Goal: Communication & Community: Answer question/provide support

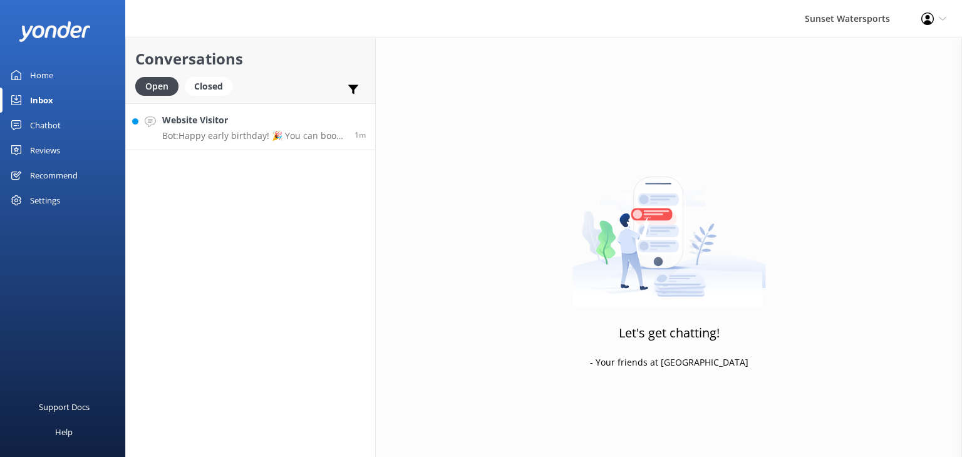
click at [260, 140] on p "Bot: Happy early birthday! 🎉 You can book an adventure for two by visiting [URL…" at bounding box center [253, 135] width 183 height 11
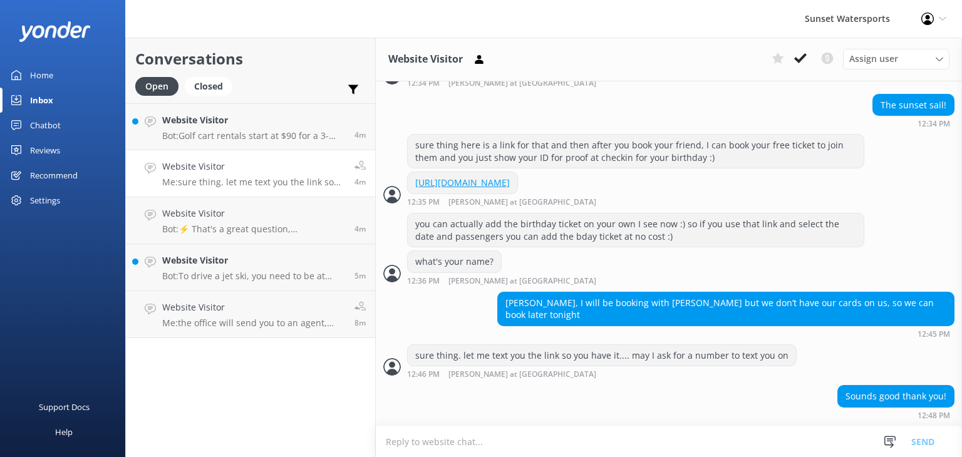
scroll to position [856, 0]
click at [257, 274] on p "Bot: To drive a jet ski, you need to be at least [DEMOGRAPHIC_DATA] with a vali…" at bounding box center [253, 275] width 183 height 11
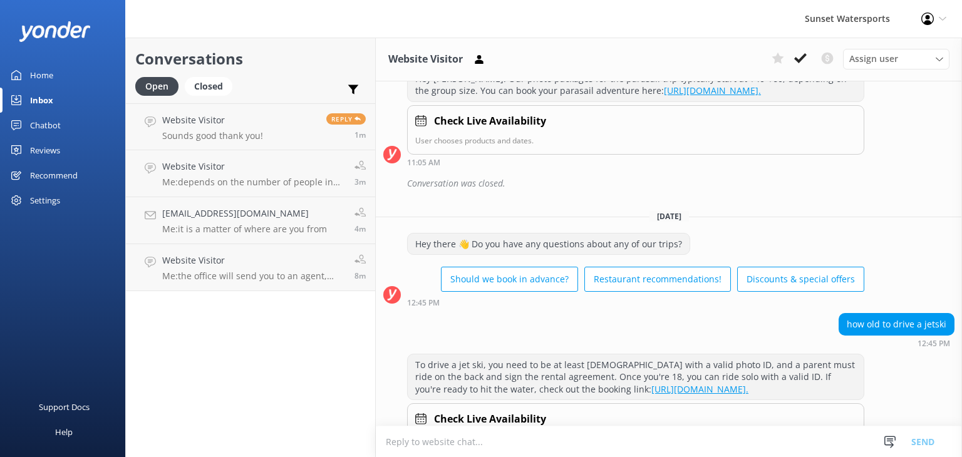
scroll to position [4990, 0]
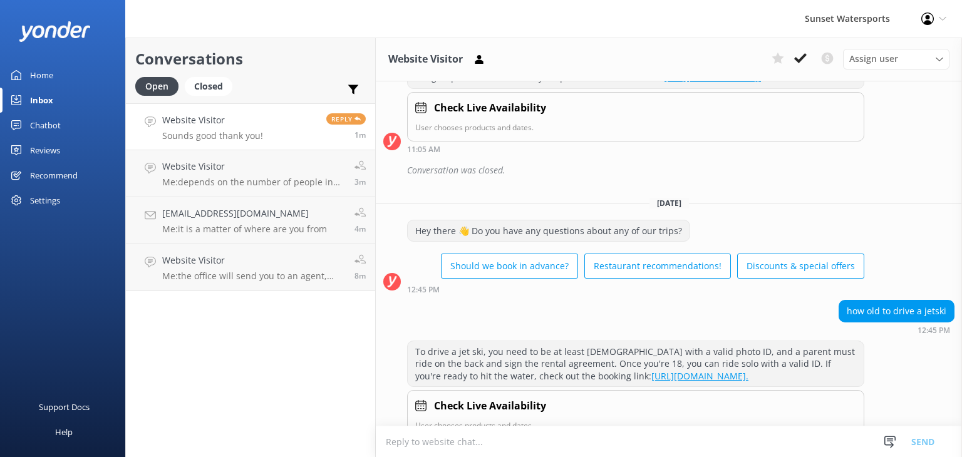
click at [245, 132] on p "Sounds good thank you!" at bounding box center [212, 135] width 101 height 11
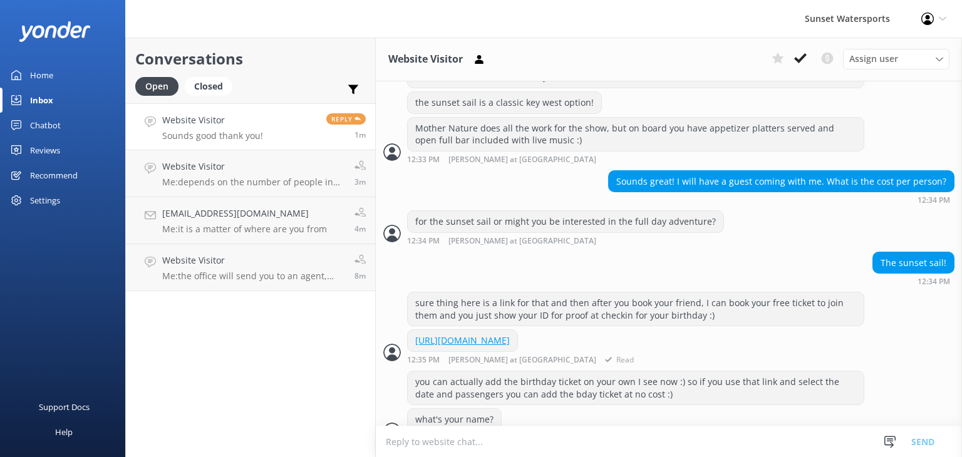
scroll to position [856, 0]
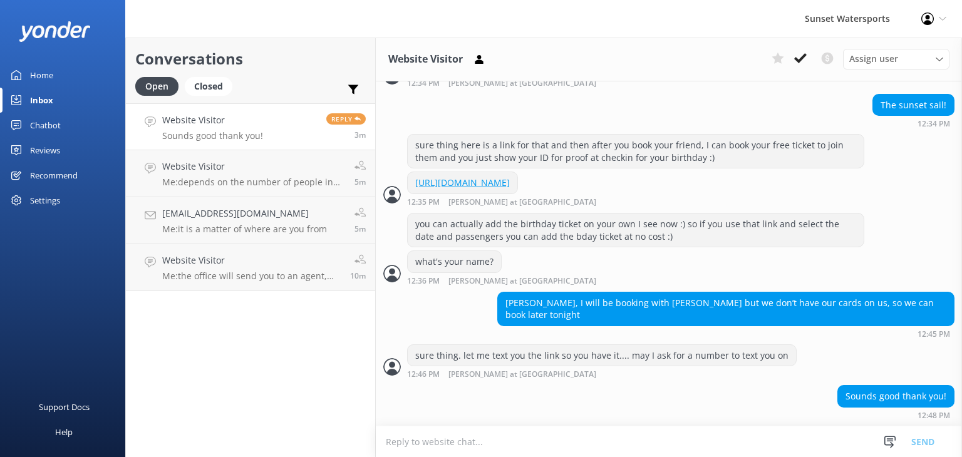
click at [239, 133] on p "Sounds good thank you!" at bounding box center [212, 135] width 101 height 11
click at [206, 168] on h4 "Website Visitor" at bounding box center [253, 167] width 183 height 14
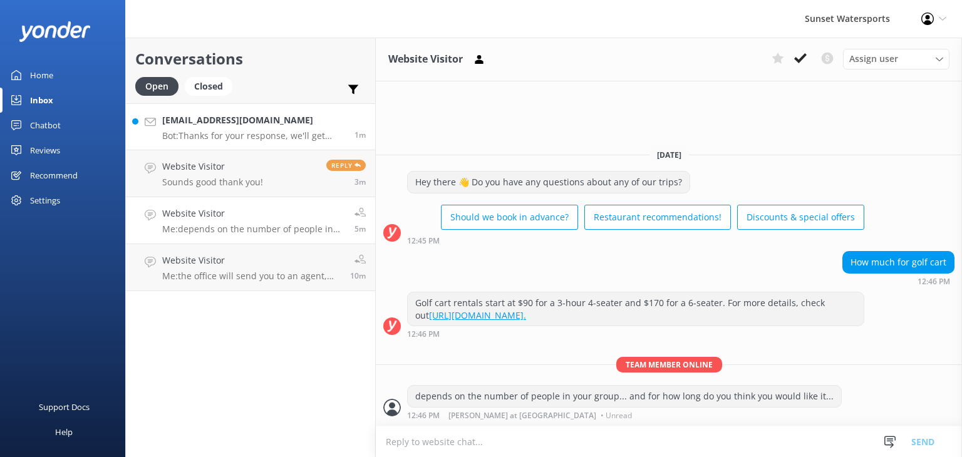
click at [243, 132] on p "Bot: Thanks for your response, we'll get back to you as soon as we can during o…" at bounding box center [253, 135] width 183 height 11
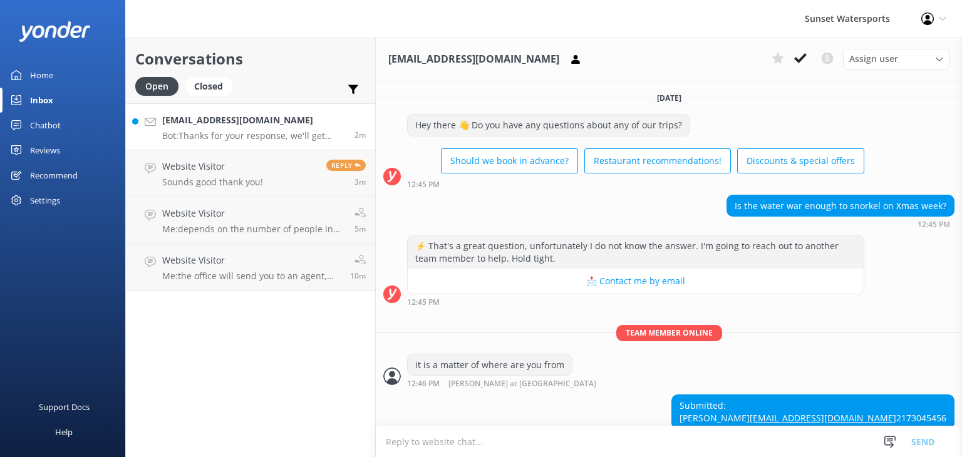
scroll to position [110, 0]
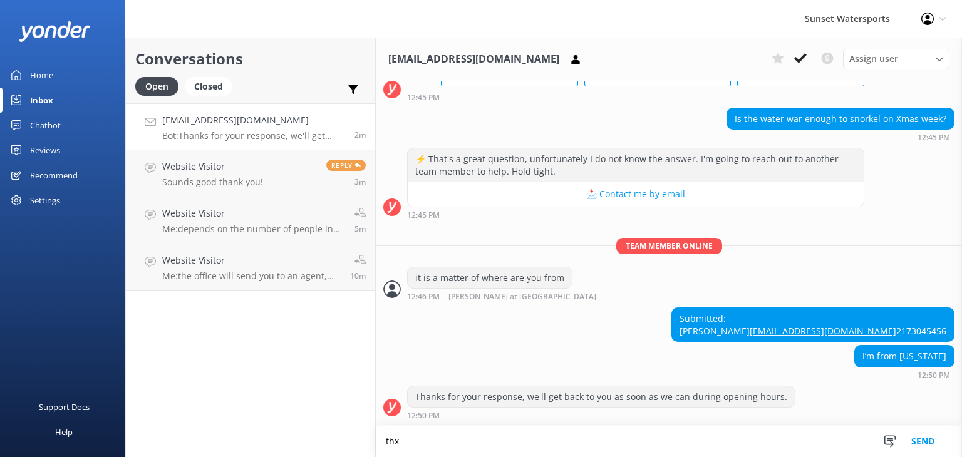
type textarea "thx"
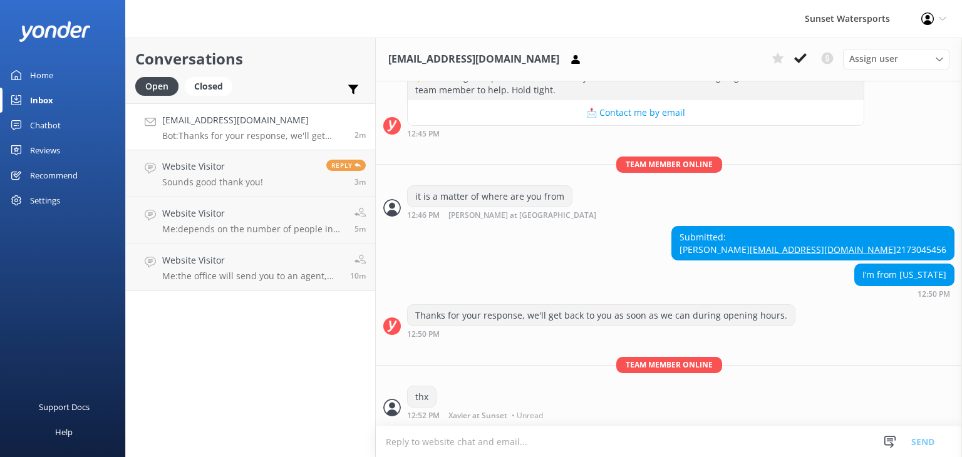
scroll to position [190, 0]
click at [450, 439] on textarea at bounding box center [669, 441] width 586 height 31
type textarea "m"
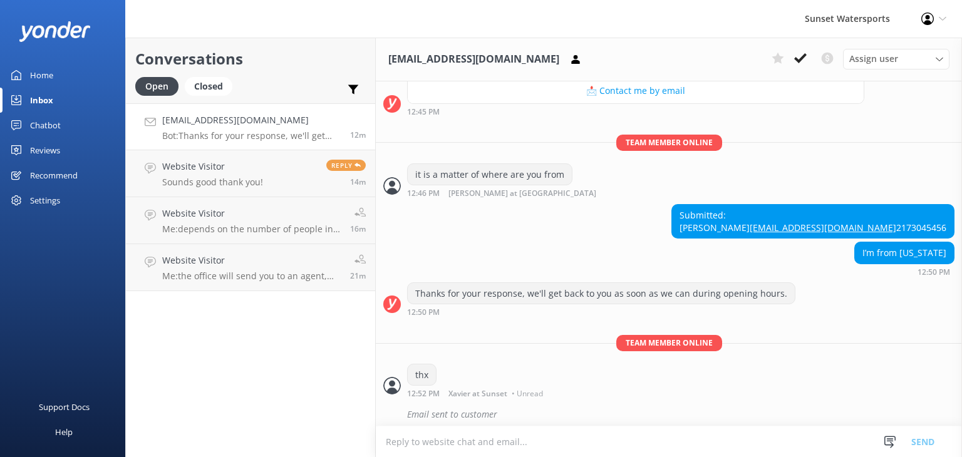
scroll to position [218, 0]
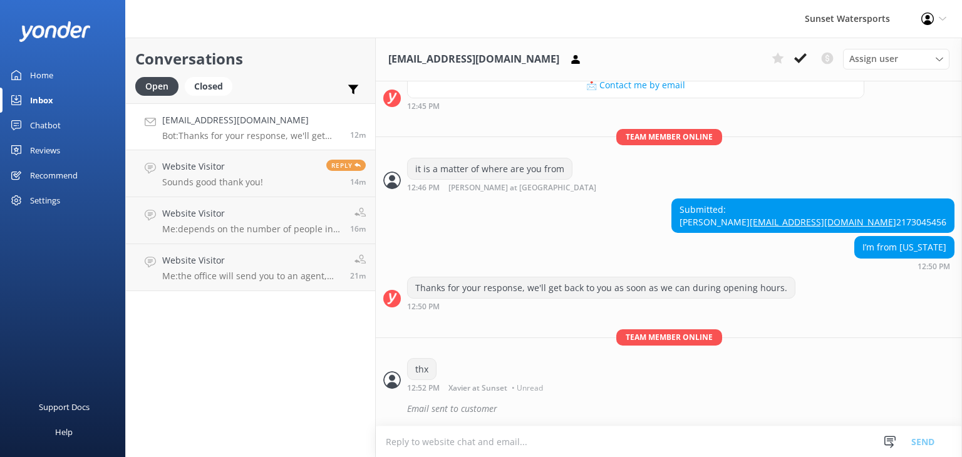
click at [247, 143] on link "[EMAIL_ADDRESS][DOMAIN_NAME] Bot: Thanks for your response, we'll get back to y…" at bounding box center [250, 126] width 249 height 47
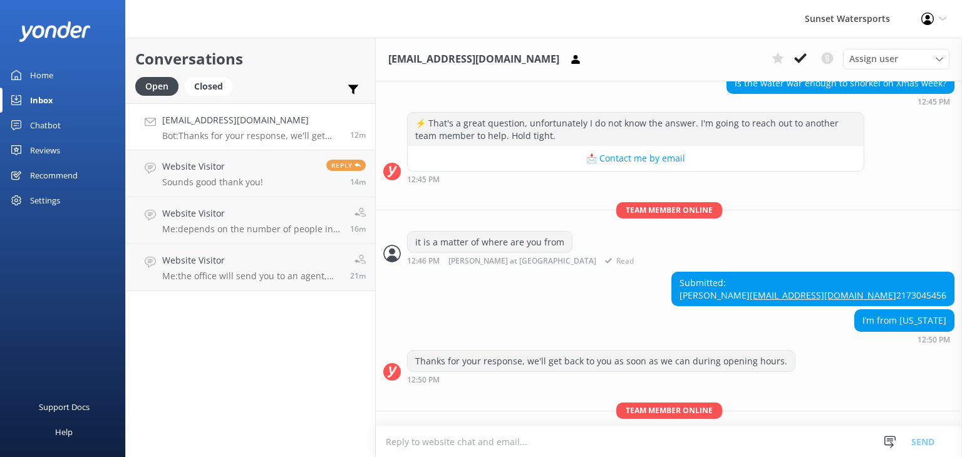
scroll to position [30, 0]
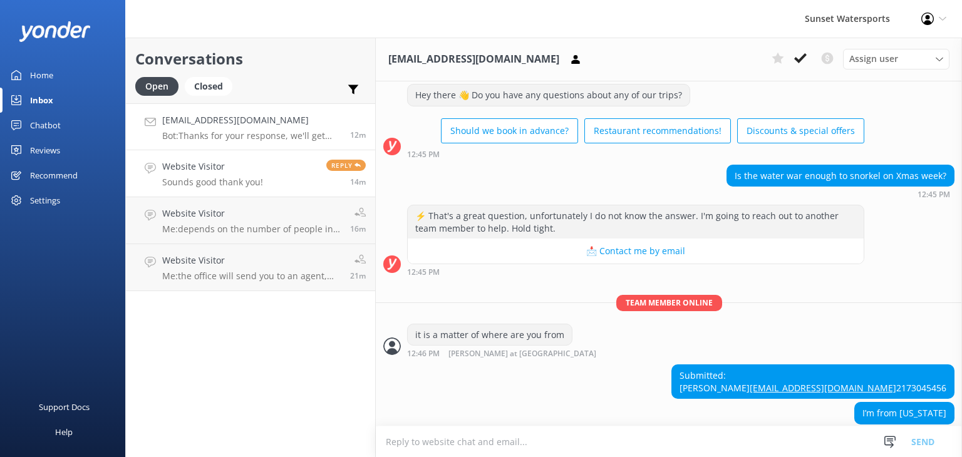
click at [258, 180] on p "Sounds good thank you!" at bounding box center [212, 182] width 101 height 11
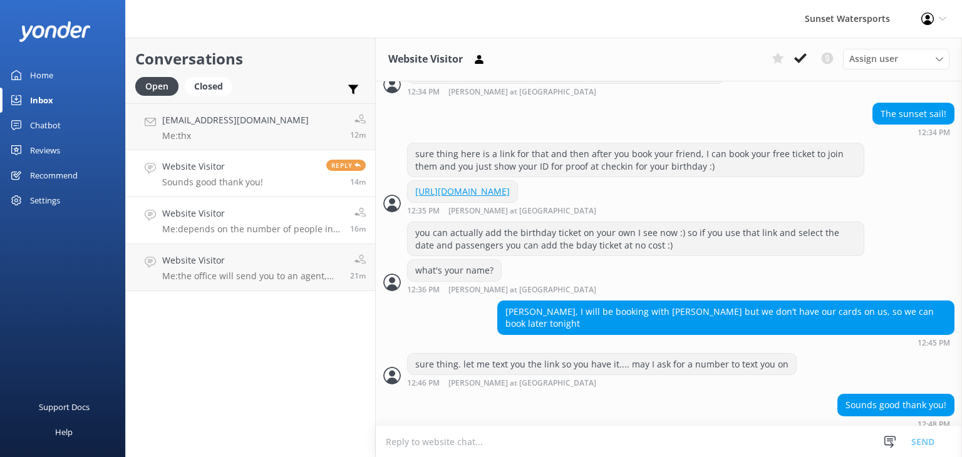
scroll to position [856, 0]
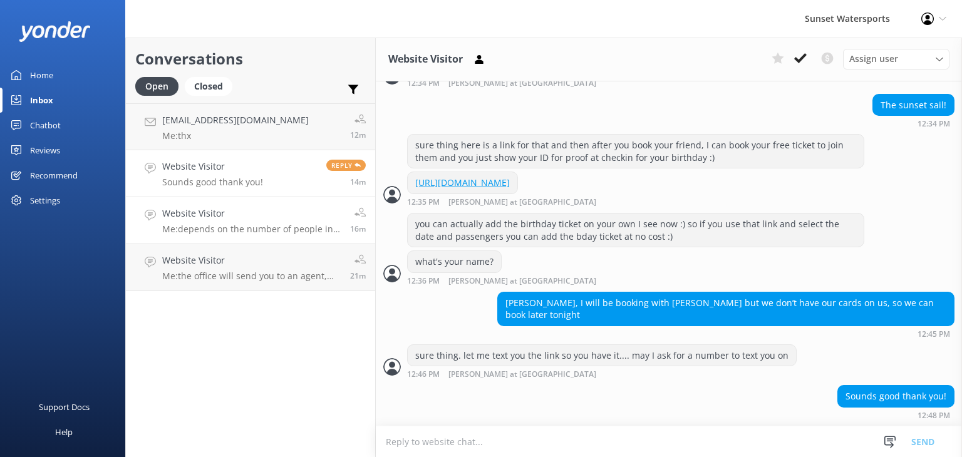
click at [256, 232] on p "Me: depends on the number of people in your group... and for how long do you th…" at bounding box center [251, 229] width 178 height 11
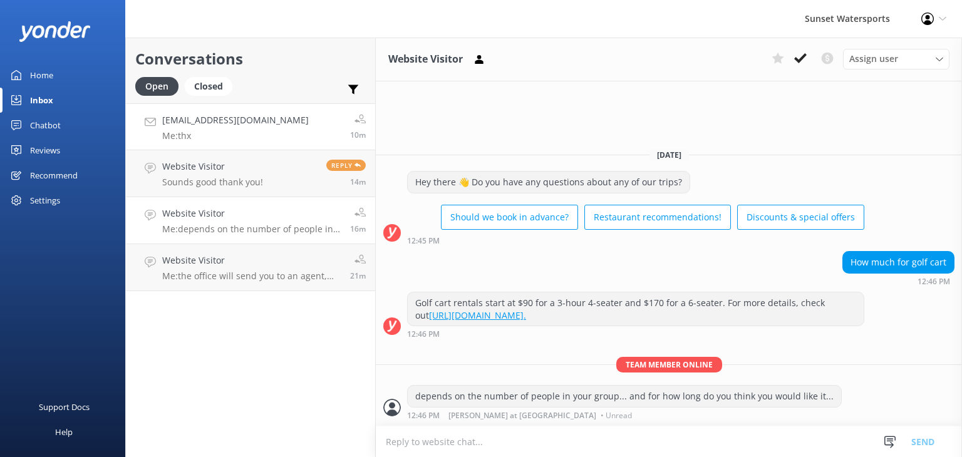
click at [267, 130] on div "[EMAIL_ADDRESS][DOMAIN_NAME] Me: thx" at bounding box center [235, 126] width 146 height 27
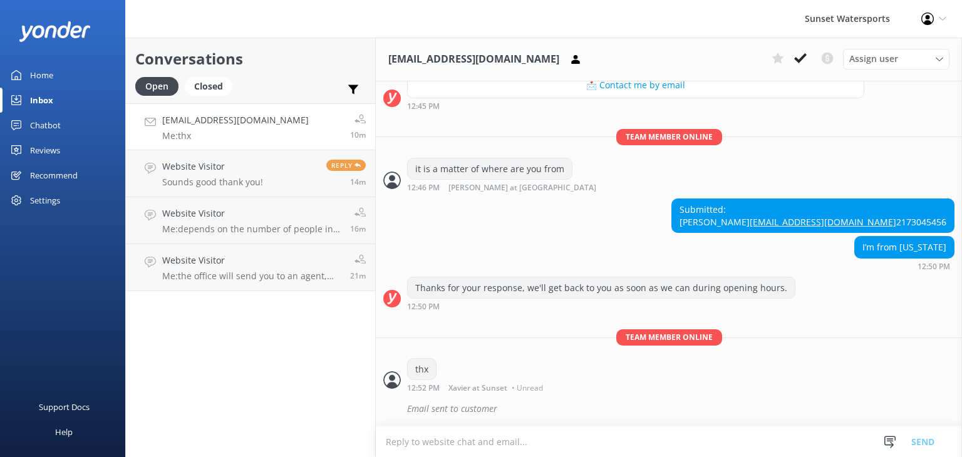
scroll to position [218, 0]
click at [233, 133] on p "Me: thx" at bounding box center [235, 135] width 146 height 11
click at [258, 138] on p "Me: thx" at bounding box center [235, 135] width 146 height 11
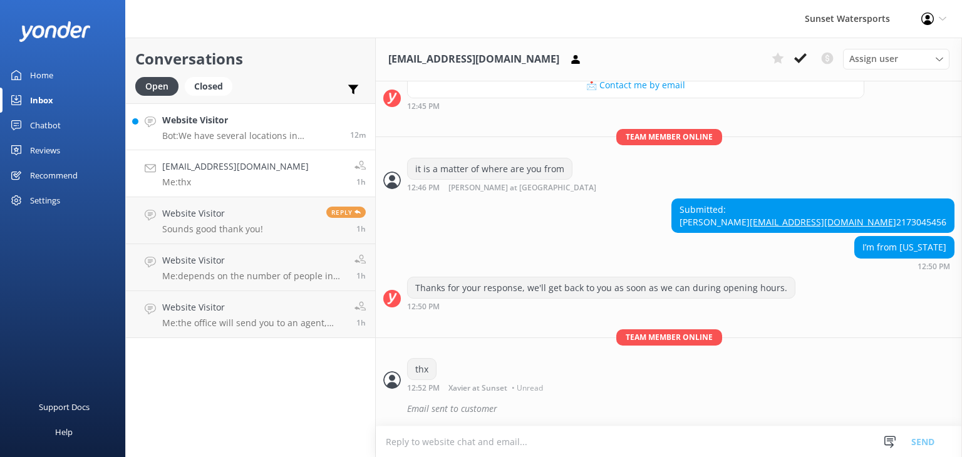
click at [233, 128] on div "Website Visitor Bot: We have several locations in [GEOGRAPHIC_DATA] for our cha…" at bounding box center [251, 126] width 178 height 27
